Goal: Communication & Community: Answer question/provide support

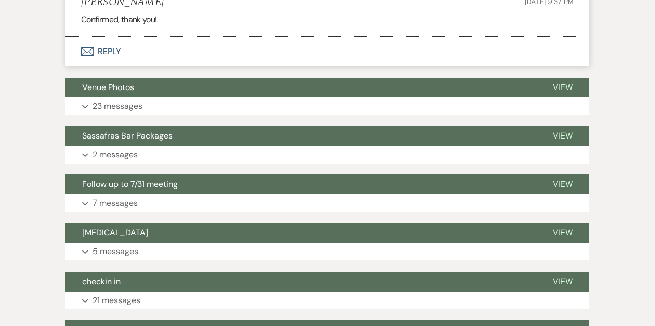
scroll to position [9509, 0]
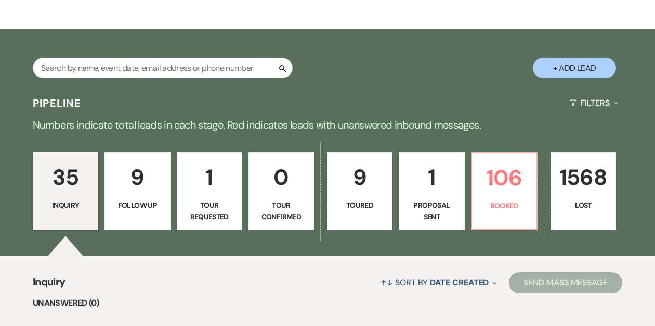
scroll to position [145, 0]
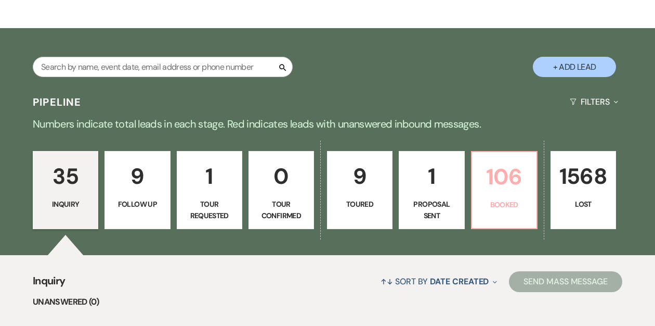
click at [507, 192] on p "106" at bounding box center [505, 176] width 52 height 35
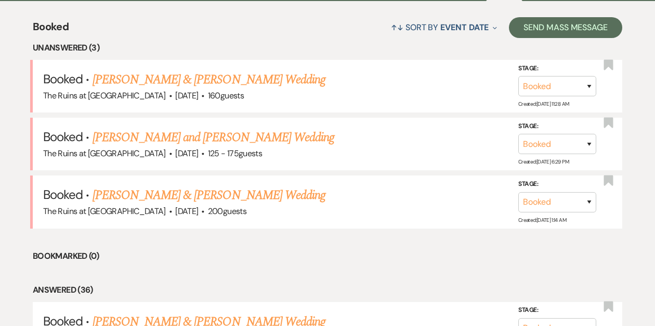
scroll to position [405, 0]
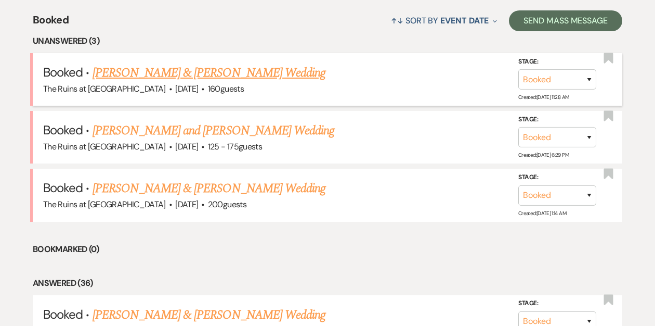
click at [241, 71] on link "[PERSON_NAME] & [PERSON_NAME] Wedding" at bounding box center [209, 72] width 233 height 19
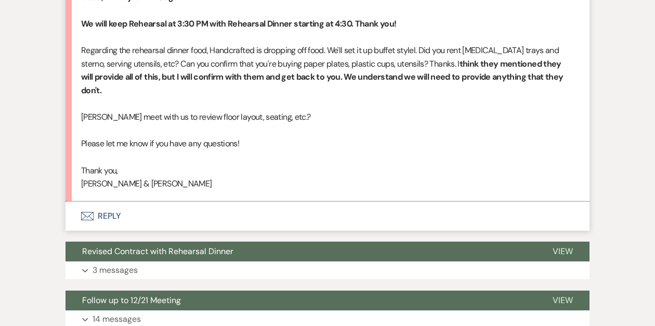
scroll to position [4580, 0]
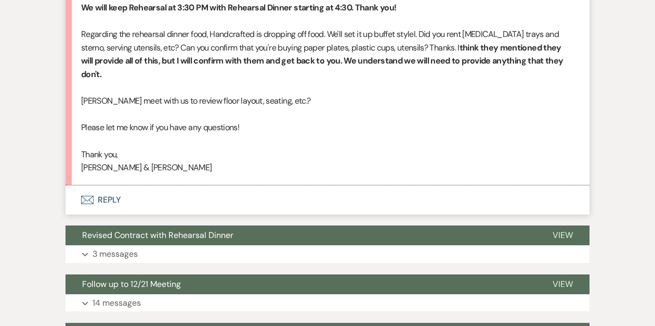
click at [108, 199] on button "Envelope Reply" at bounding box center [328, 199] width 524 height 29
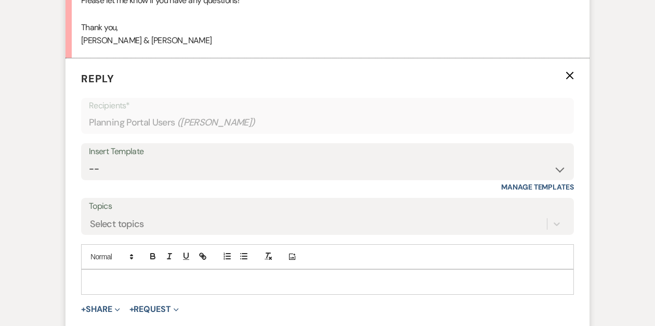
scroll to position [4710, 0]
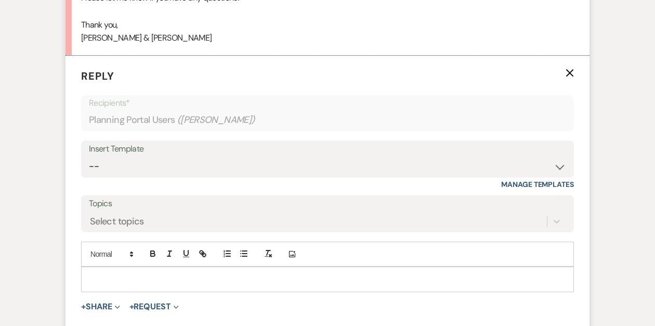
click at [119, 272] on div at bounding box center [328, 279] width 492 height 24
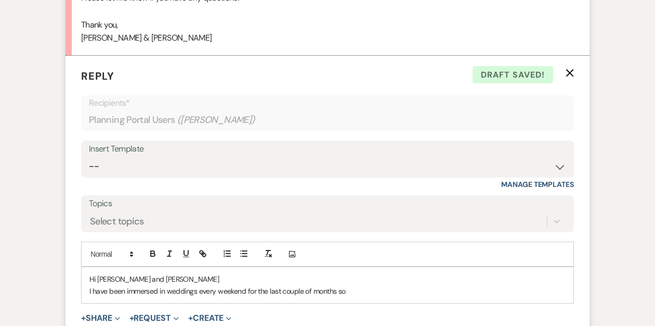
click at [88, 289] on div "Hi Rachel and Clem I have been immersed in weddings every weekend for the last …" at bounding box center [328, 285] width 492 height 36
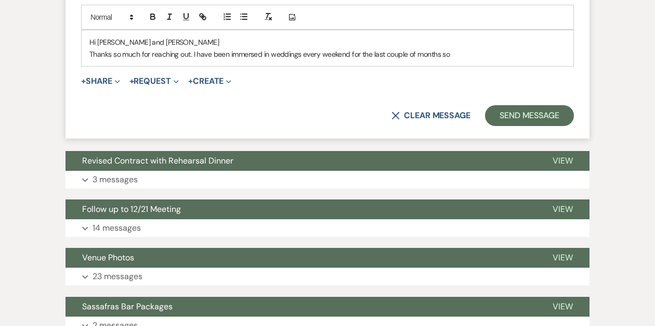
scroll to position [4924, 0]
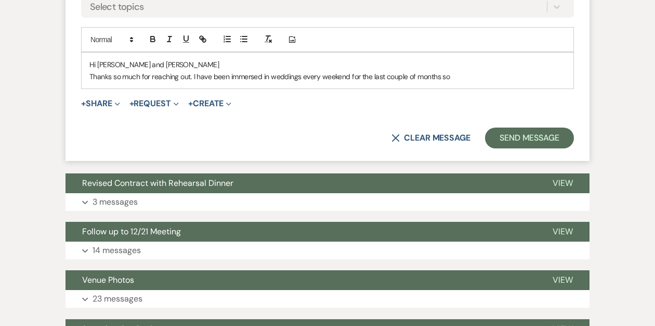
click at [459, 73] on p "Thanks so much for reaching out. I have been immersed in weddings every weekend…" at bounding box center [327, 76] width 476 height 11
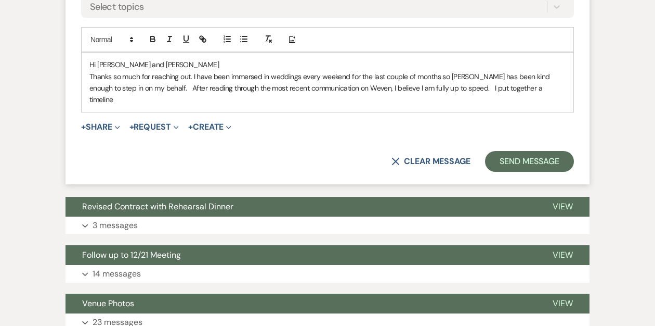
click at [492, 87] on p "Thanks so much for reaching out. I have been immersed in weddings every weekend…" at bounding box center [327, 88] width 476 height 35
click at [545, 88] on p "Thanks so much for reaching out. I have been immersed in weddings every weekend…" at bounding box center [327, 88] width 476 height 35
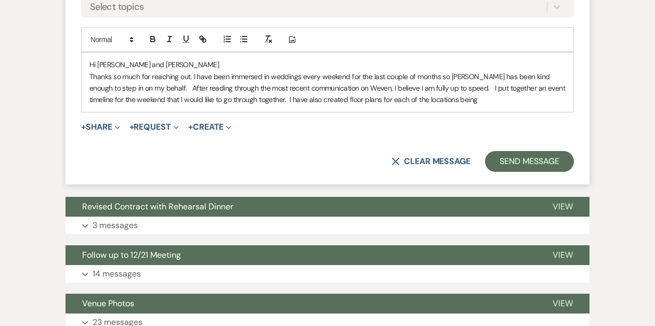
click at [360, 99] on p "Thanks so much for reaching out. I have been immersed in weddings every weekend…" at bounding box center [327, 88] width 476 height 35
click at [435, 100] on p "Thanks so much for reaching out. I have been immersed in weddings every weekend…" at bounding box center [327, 88] width 476 height 35
